Goal: Transaction & Acquisition: Purchase product/service

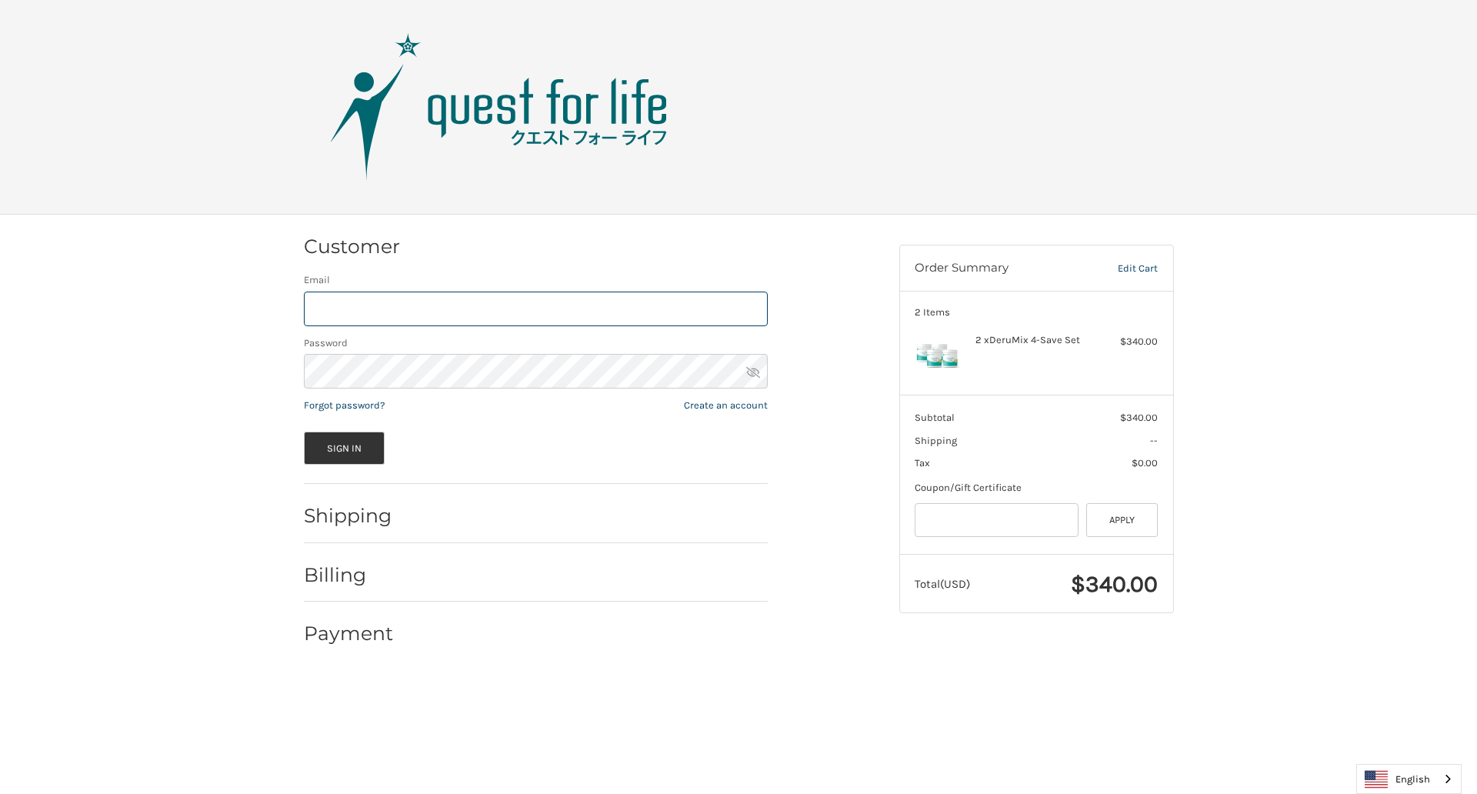
click at [536, 309] on input "Email" at bounding box center [536, 309] width 464 height 35
type input "**********"
click at [344, 448] on button "Sign In" at bounding box center [345, 448] width 82 height 33
